Goal: Information Seeking & Learning: Learn about a topic

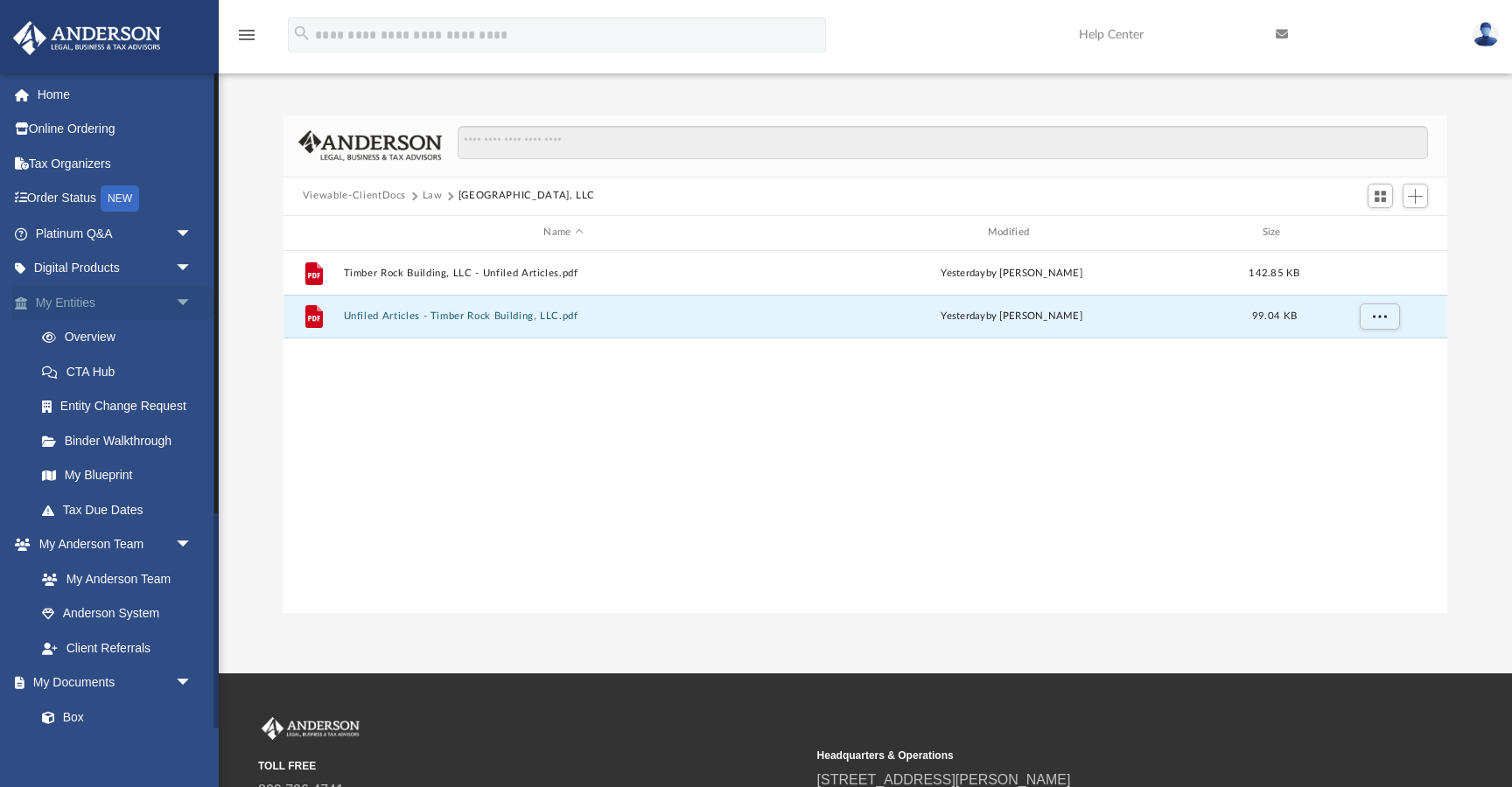
scroll to position [397, 1164]
click at [121, 236] on link "Platinum Q&A arrow_drop_down" at bounding box center [115, 233] width 206 height 35
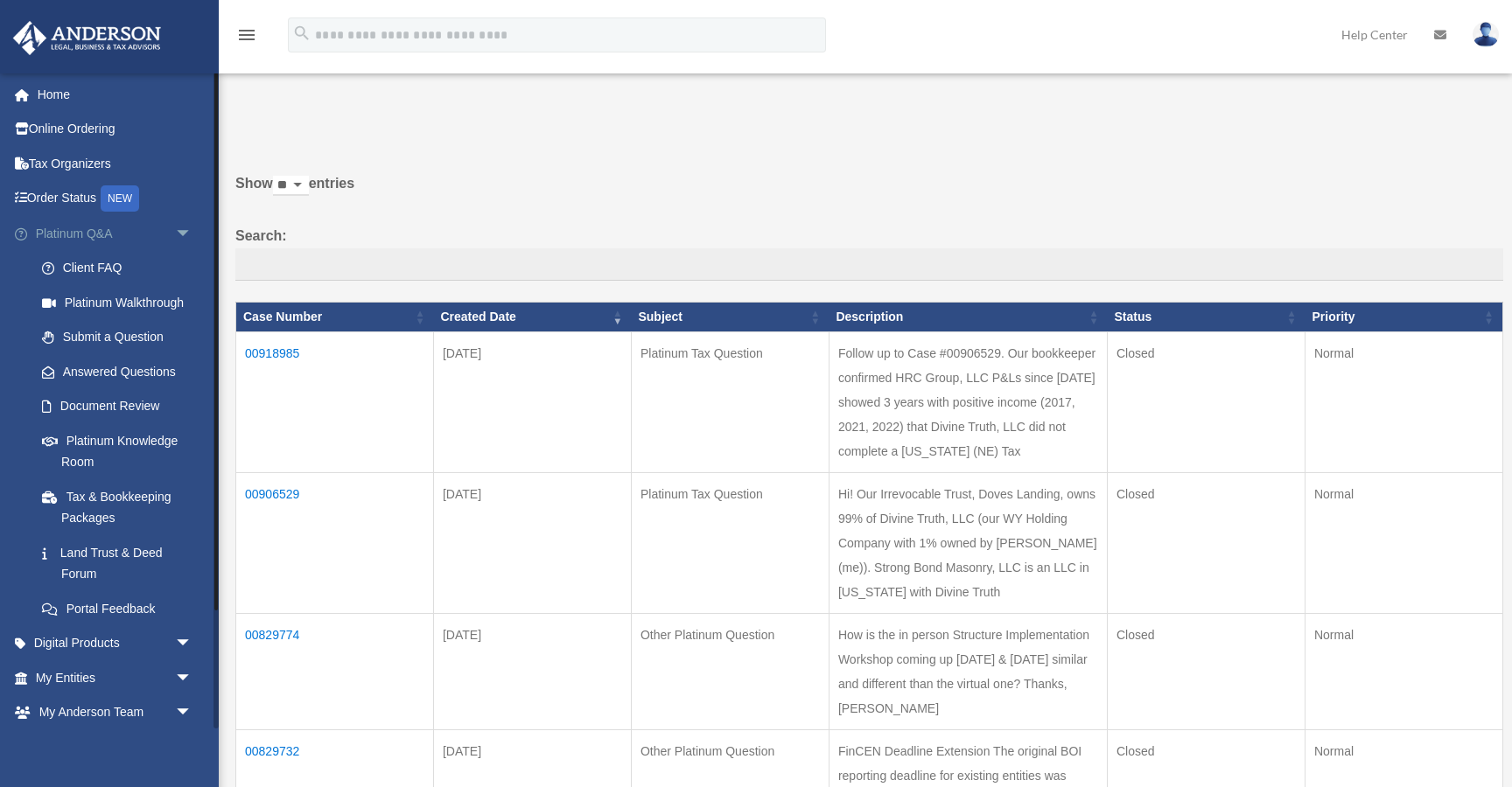
click at [90, 235] on link "Platinum Q&A arrow_drop_down" at bounding box center [115, 233] width 206 height 35
click at [121, 440] on link "Platinum Knowledge Room" at bounding box center [122, 452] width 195 height 56
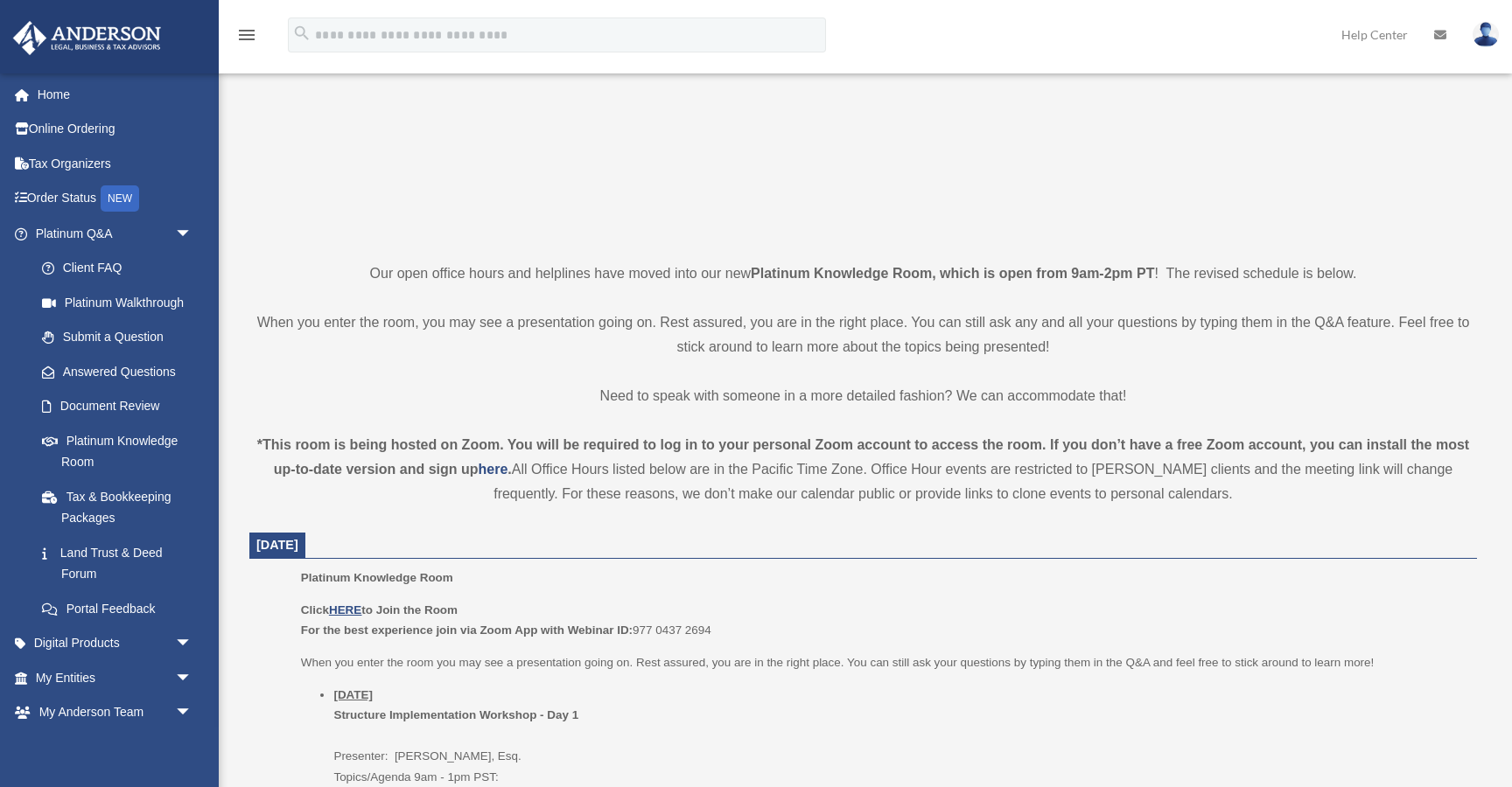
scroll to position [473, 0]
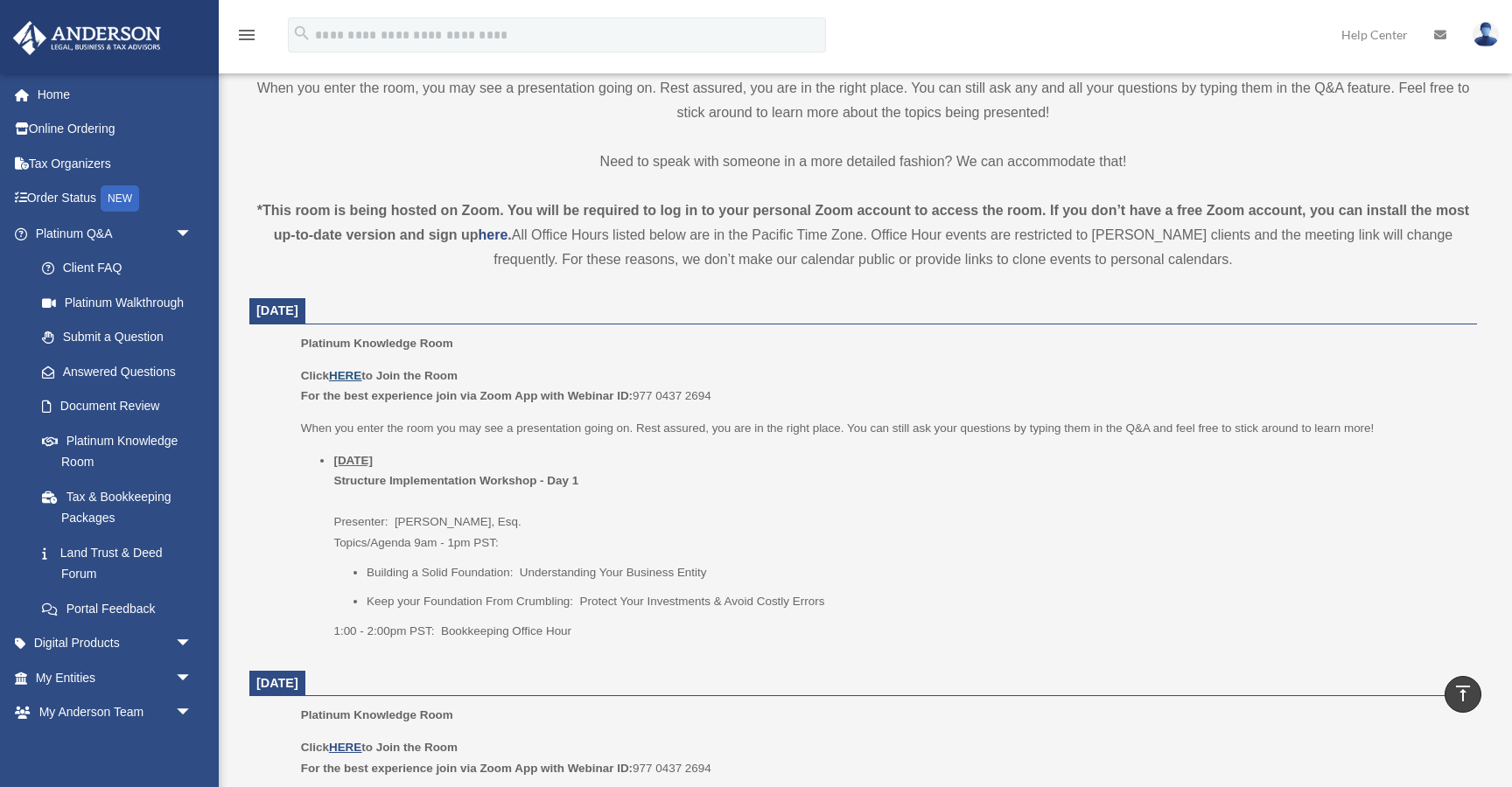
click at [342, 373] on u "HERE" at bounding box center [345, 375] width 33 height 13
